Goal: Information Seeking & Learning: Find specific page/section

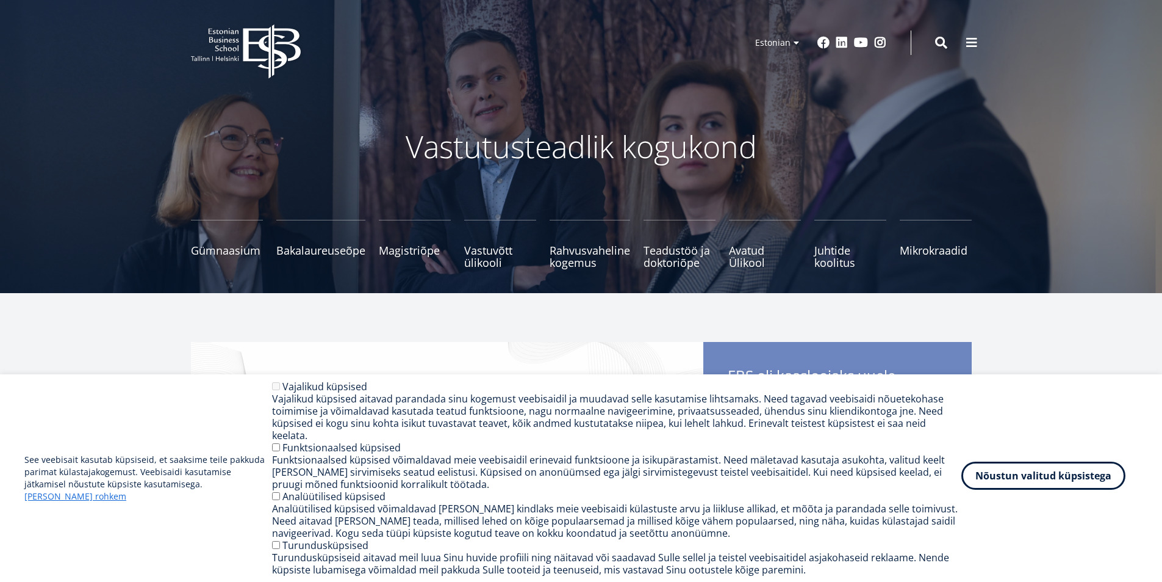
click at [1012, 489] on button "Nõustun valitud küpsistega" at bounding box center [1044, 475] width 164 height 28
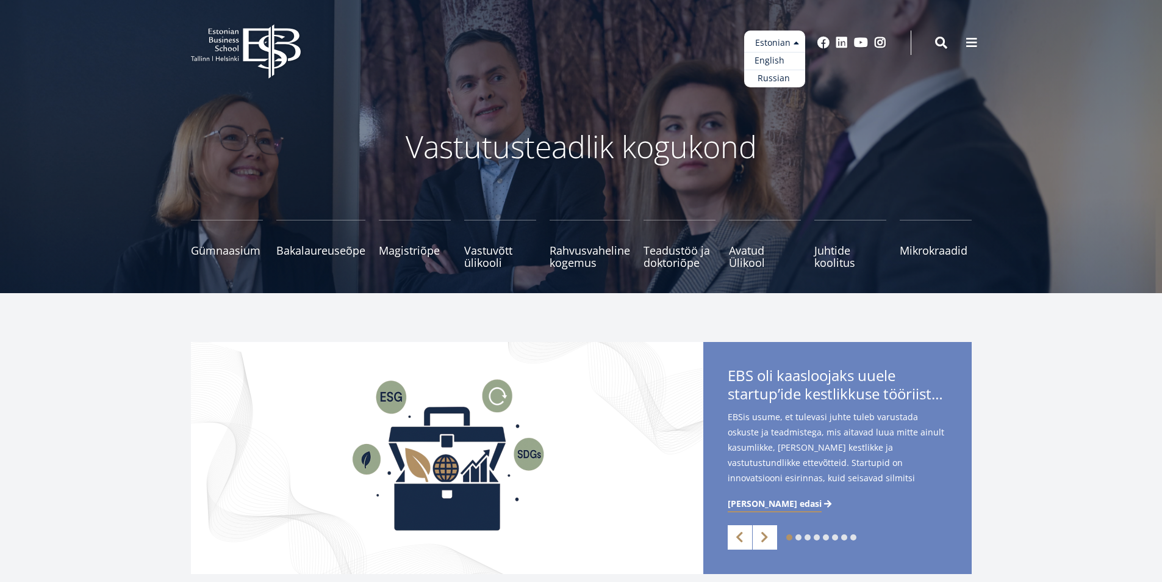
click at [785, 59] on link "English" at bounding box center [774, 61] width 61 height 18
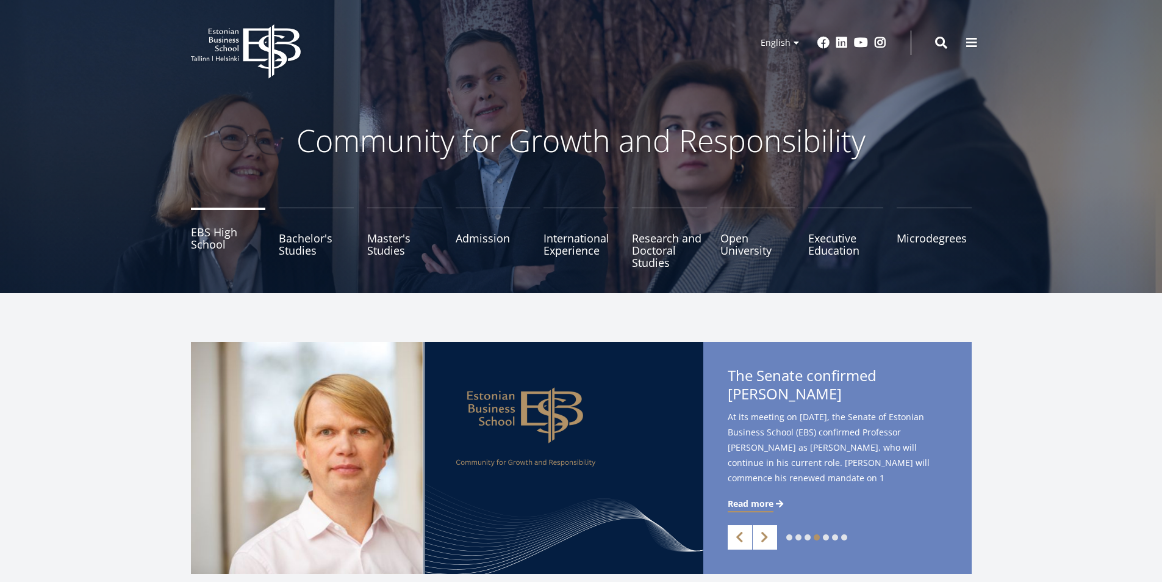
click at [205, 234] on link "EBS High School" at bounding box center [228, 237] width 75 height 61
click at [966, 45] on span at bounding box center [972, 41] width 12 height 12
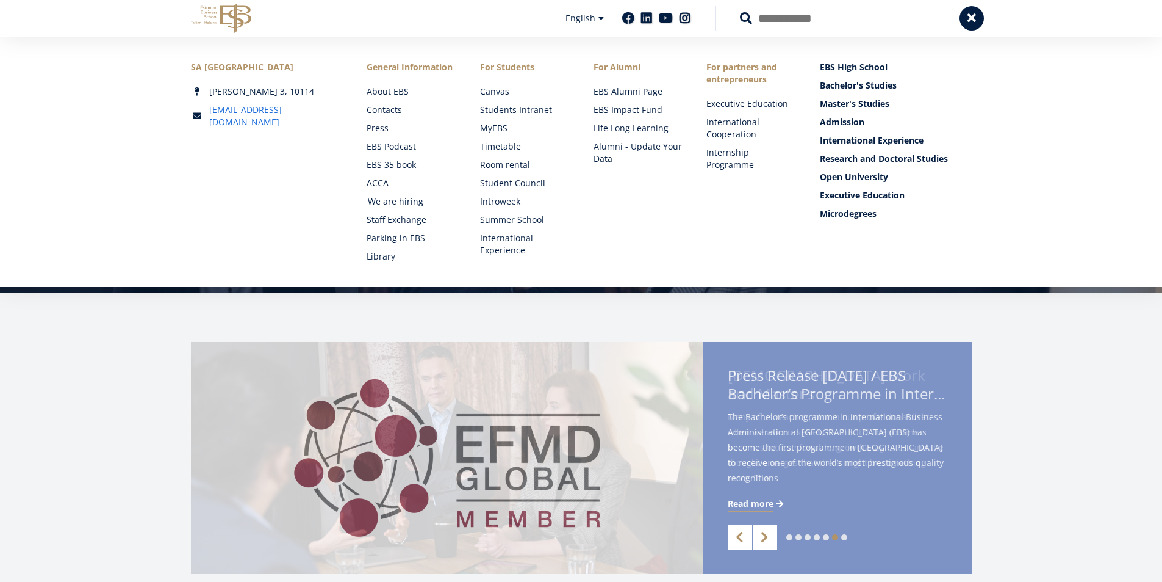
click at [391, 204] on link "We are hiring" at bounding box center [412, 201] width 89 height 12
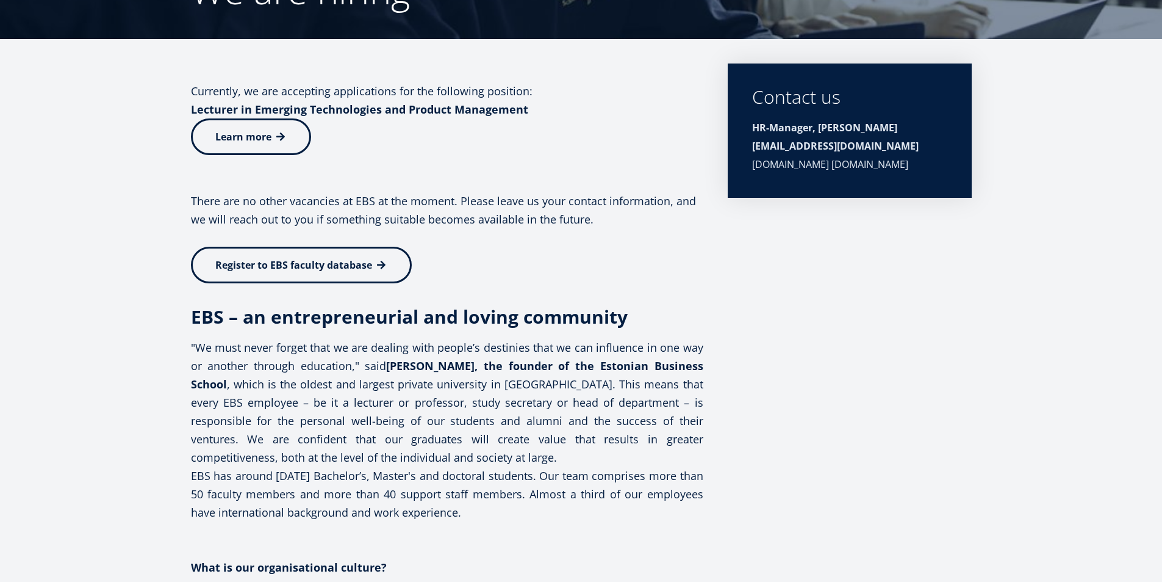
scroll to position [5, 0]
